Goal: Information Seeking & Learning: Learn about a topic

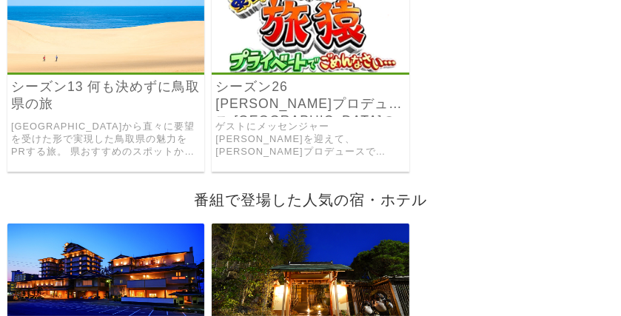
scroll to position [222, 0]
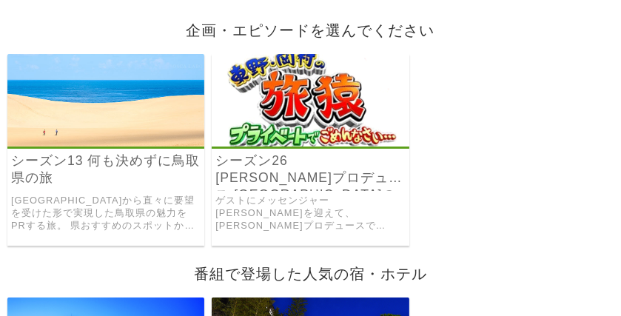
click at [312, 118] on img at bounding box center [310, 100] width 197 height 92
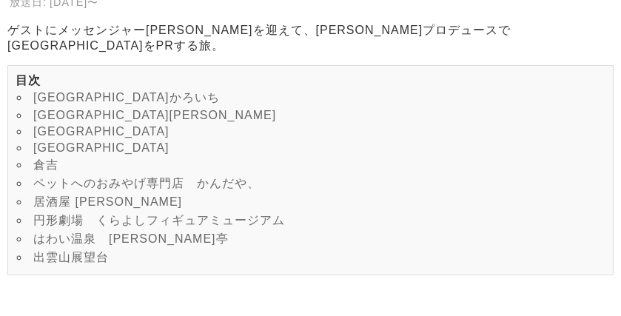
scroll to position [222, 0]
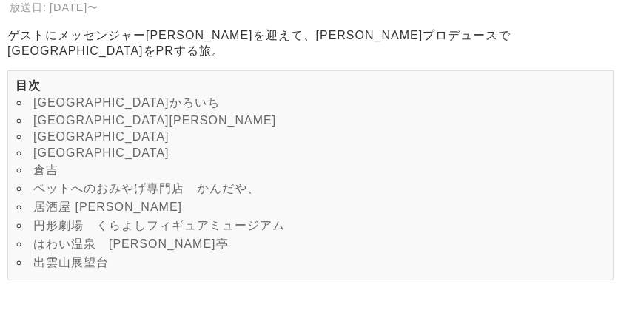
click at [152, 182] on link "ペットへのおみやげ専門店　かんだや、" at bounding box center [146, 188] width 226 height 13
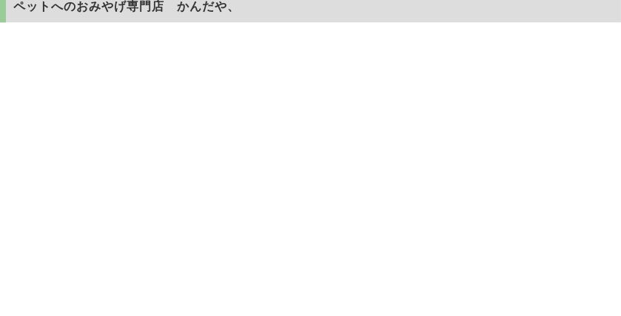
scroll to position [3881, 0]
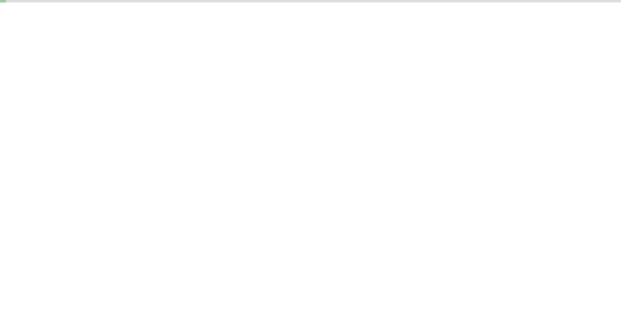
scroll to position [222, 0]
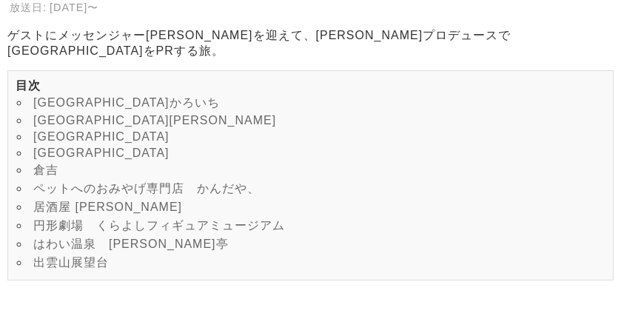
click at [86, 200] on link "居酒屋 上月" at bounding box center [107, 206] width 149 height 13
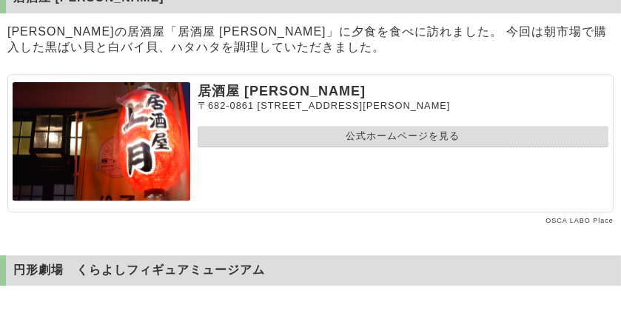
scroll to position [222, 0]
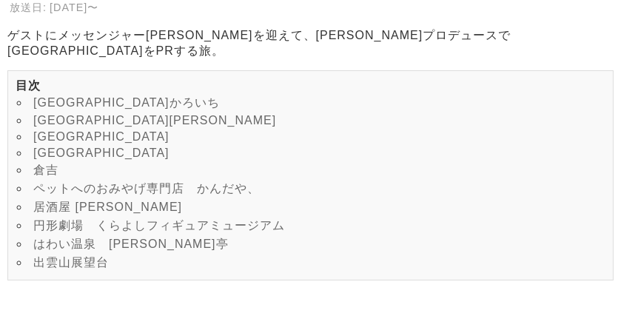
click at [44, 163] on link "倉吉" at bounding box center [45, 169] width 25 height 13
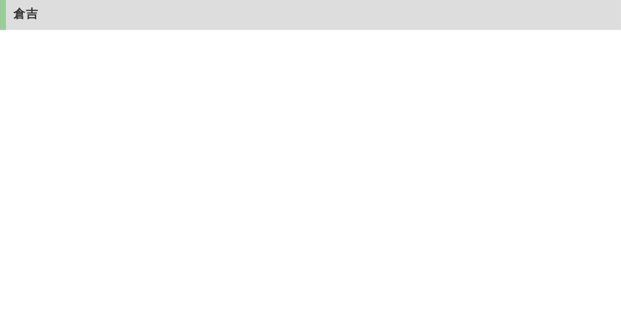
scroll to position [3248, 0]
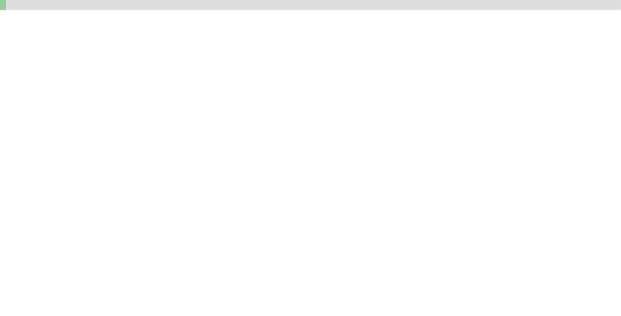
scroll to position [222, 0]
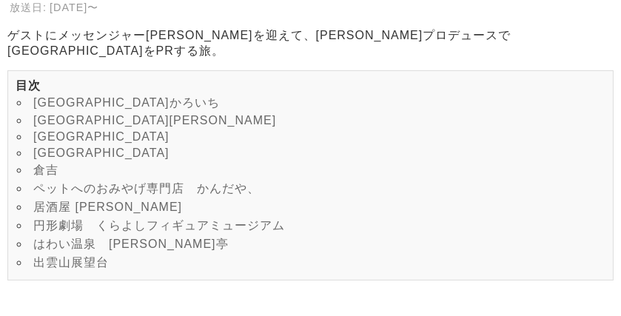
click at [122, 96] on link "[GEOGRAPHIC_DATA]かろいち" at bounding box center [126, 102] width 186 height 13
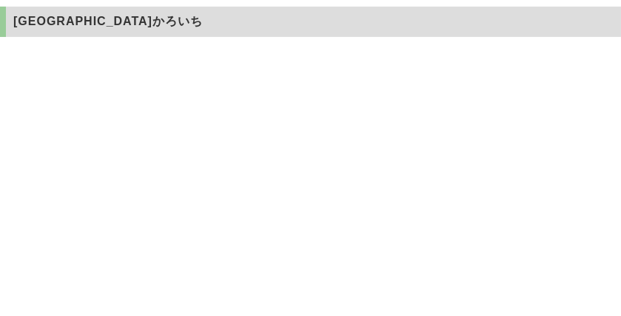
scroll to position [685, 0]
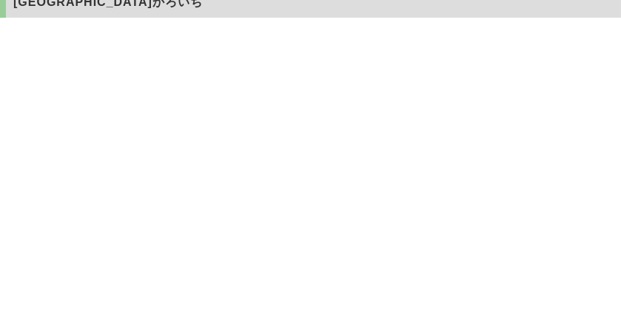
scroll to position [222, 0]
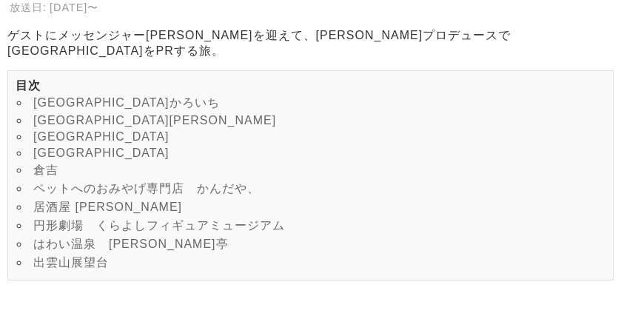
click at [116, 114] on link "観光農園　橋本園" at bounding box center [154, 120] width 243 height 13
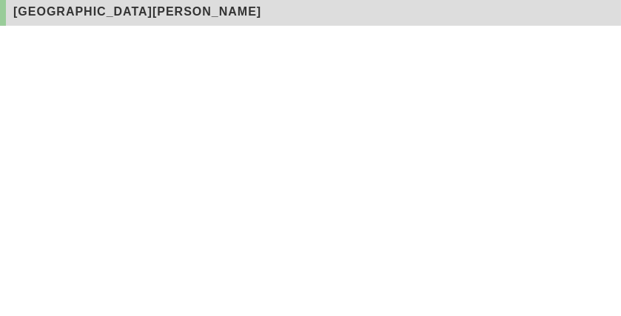
scroll to position [1335, 0]
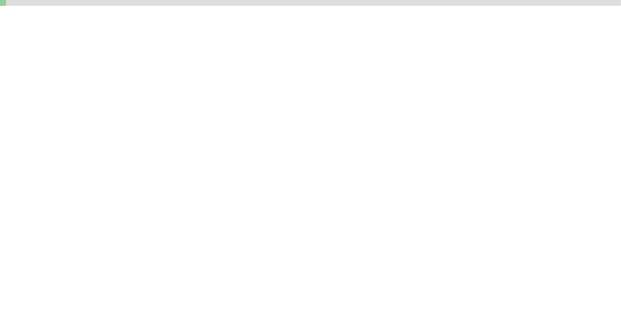
scroll to position [222, 0]
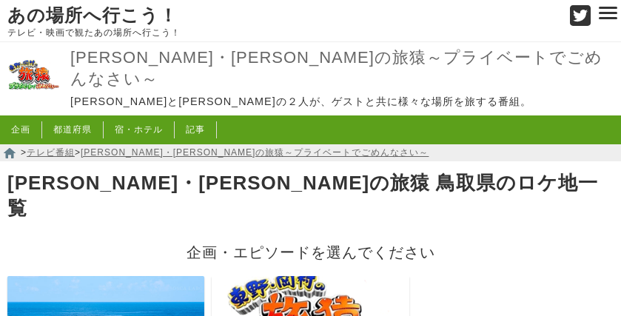
scroll to position [222, 0]
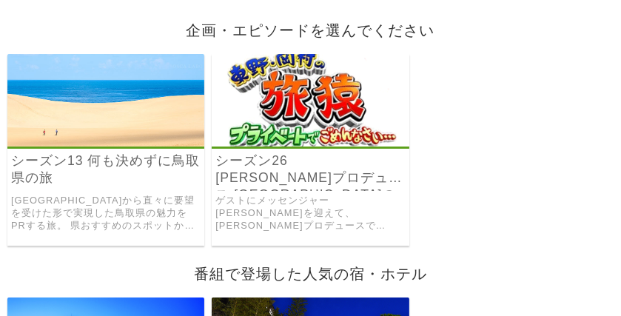
click at [110, 91] on img at bounding box center [105, 100] width 197 height 92
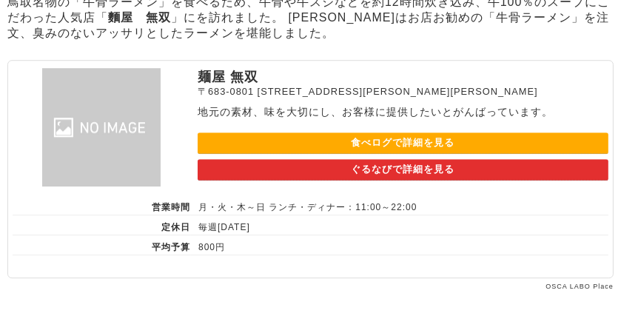
scroll to position [4438, 0]
